Goal: Book appointment/travel/reservation

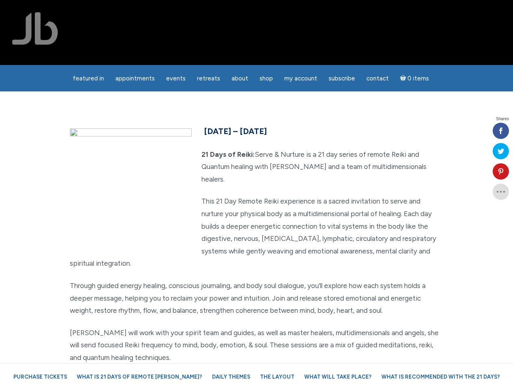
scroll to position [2004, 0]
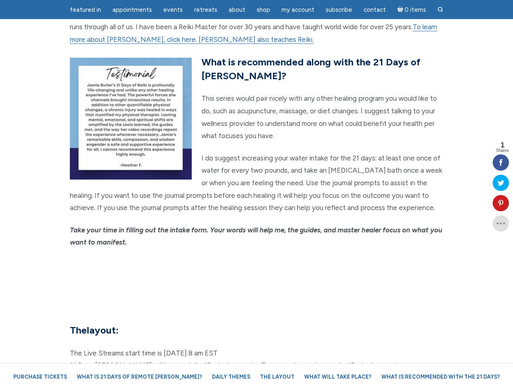
scroll to position [1955, 0]
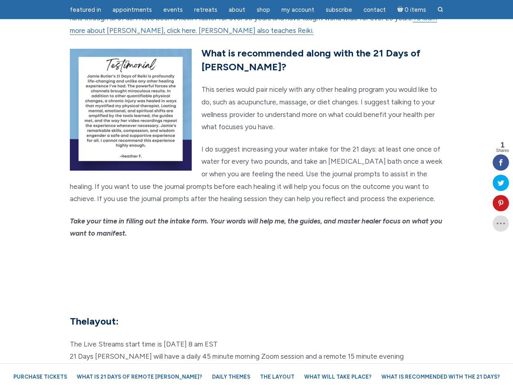
click at [256, 217] on em "Take your time in filling out the intake form. Your words will help me, the gui…" at bounding box center [256, 227] width 373 height 21
click at [132, 10] on span "Appointments" at bounding box center [132, 9] width 39 height 7
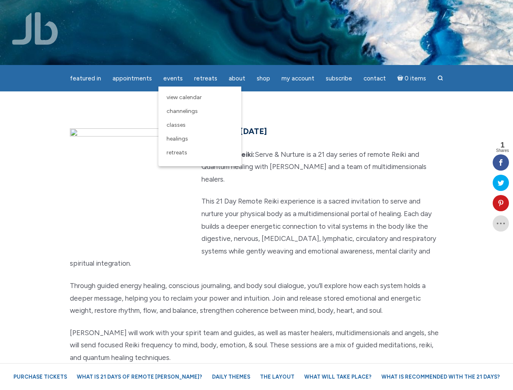
click at [173, 10] on div "featured in featured in Memes Appointments Book a Lecture/Class How I Read Half…" at bounding box center [256, 6] width 513 height 13
click at [237, 10] on div "featured in featured in Memes Appointments Book a Lecture/Class How I Read Half…" at bounding box center [256, 6] width 513 height 13
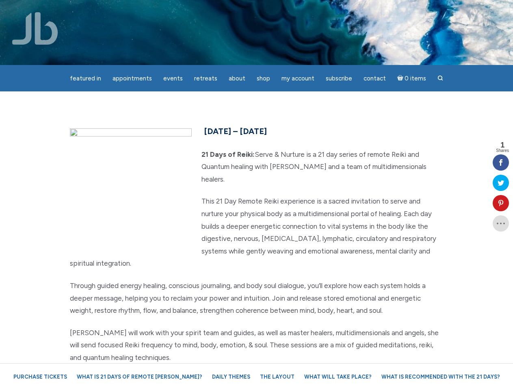
click at [298, 10] on div "featured in featured in Memes Appointments Book a Lecture/Class How I Read Half…" at bounding box center [256, 6] width 513 height 13
click at [501, 203] on icon at bounding box center [501, 203] width 16 height 7
